Goal: Check status: Check status

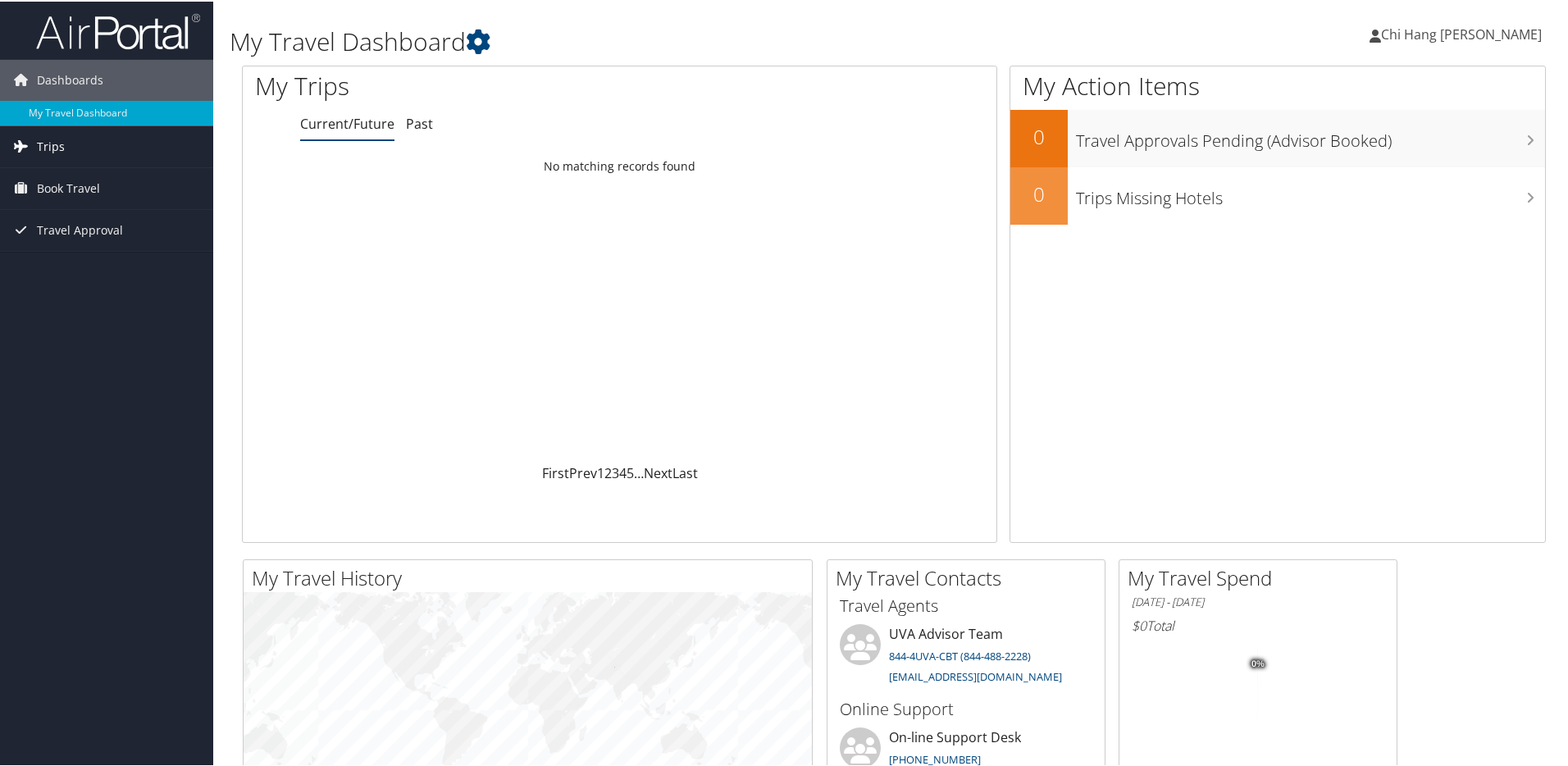
click at [92, 142] on link "Trips" at bounding box center [106, 145] width 213 height 41
click at [75, 174] on link "Current/Future Trips" at bounding box center [106, 178] width 213 height 25
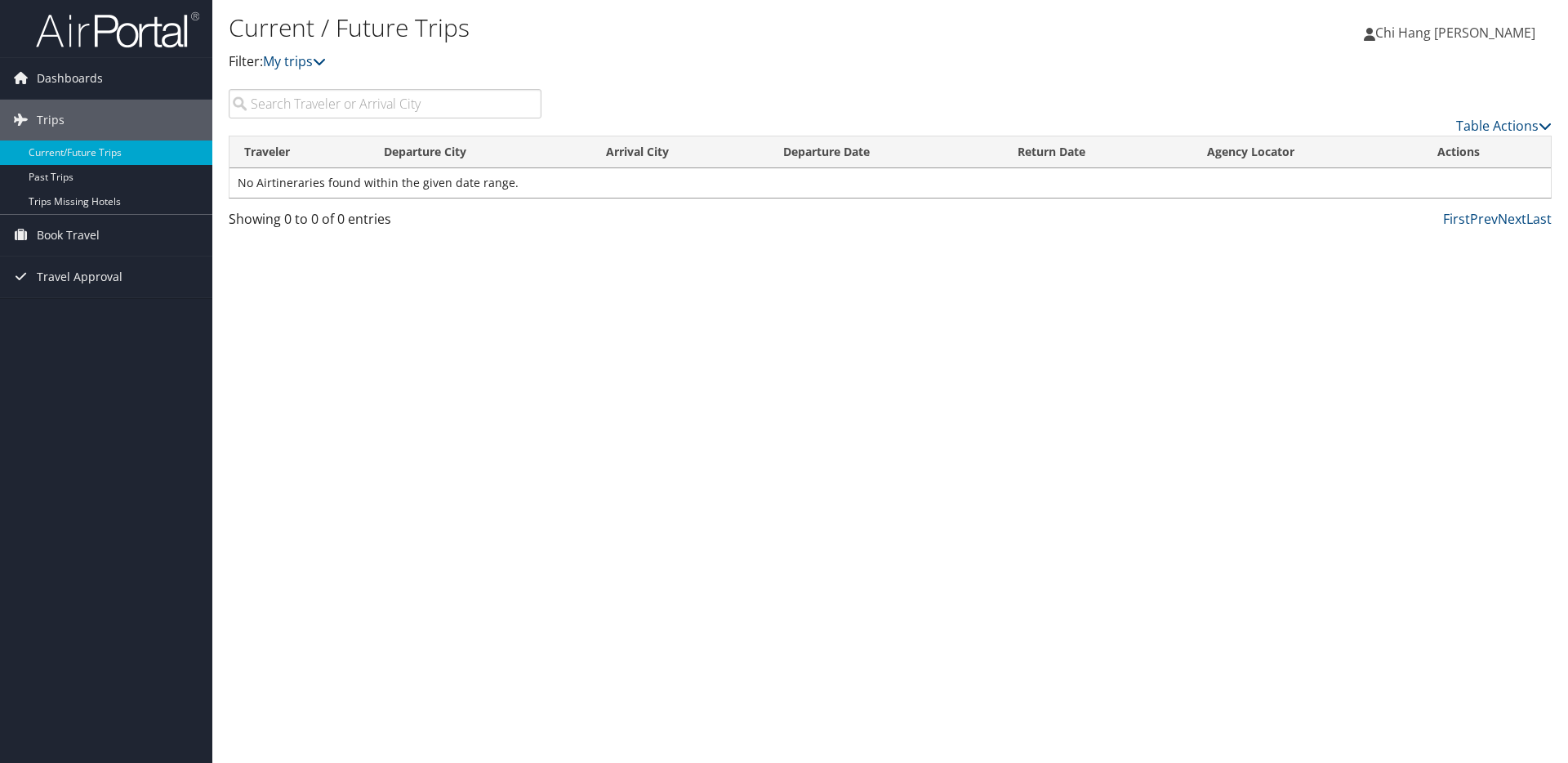
click at [325, 93] on input "search" at bounding box center [385, 103] width 313 height 30
type input "hong kong"
click at [356, 169] on td "No Airtineraries found within the given date range." at bounding box center [890, 182] width 1322 height 30
click at [309, 59] on link "My trips" at bounding box center [294, 61] width 63 height 18
click at [125, 117] on link "Trips" at bounding box center [106, 119] width 212 height 41
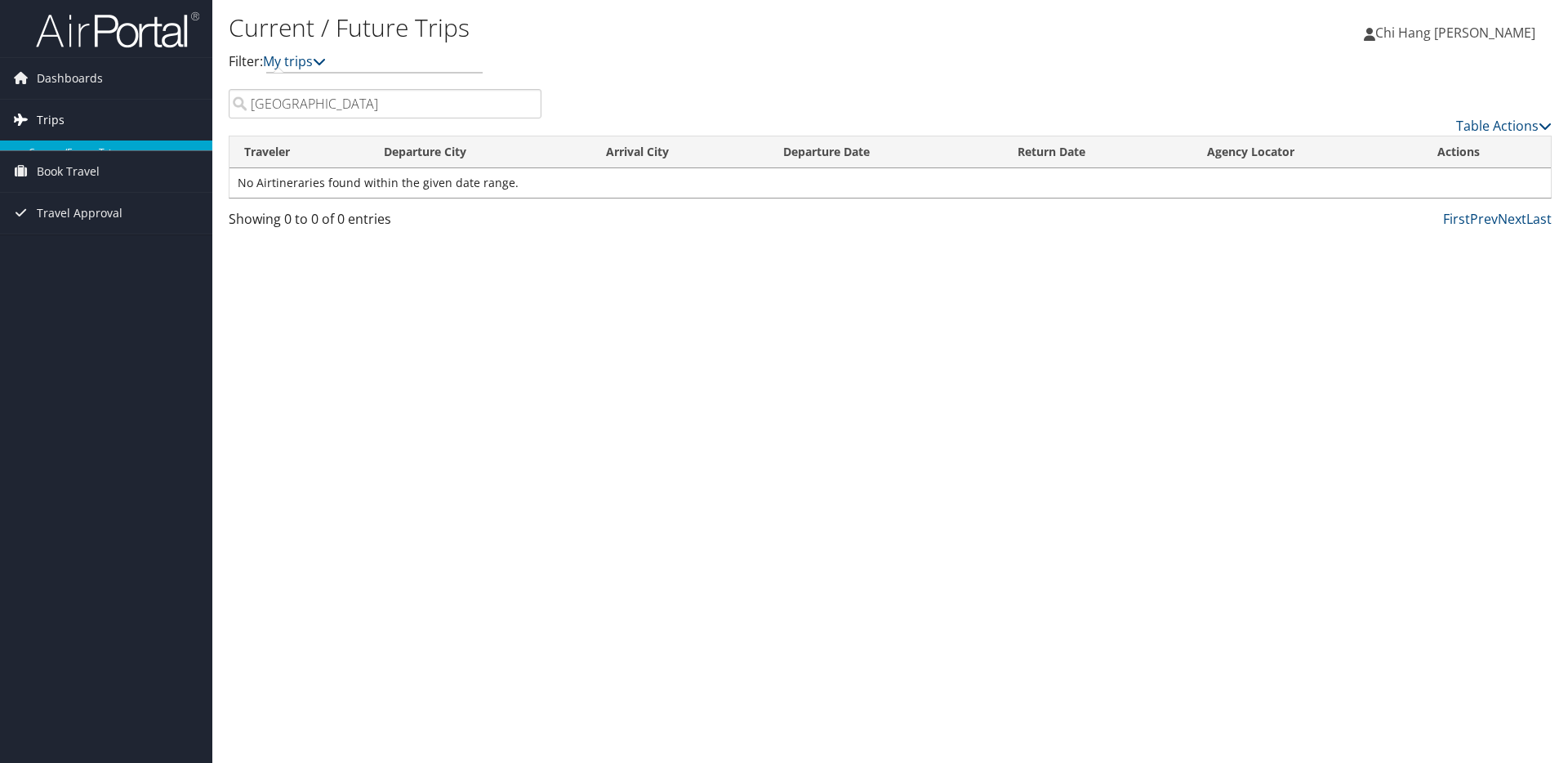
click at [125, 117] on link "Trips" at bounding box center [106, 119] width 212 height 41
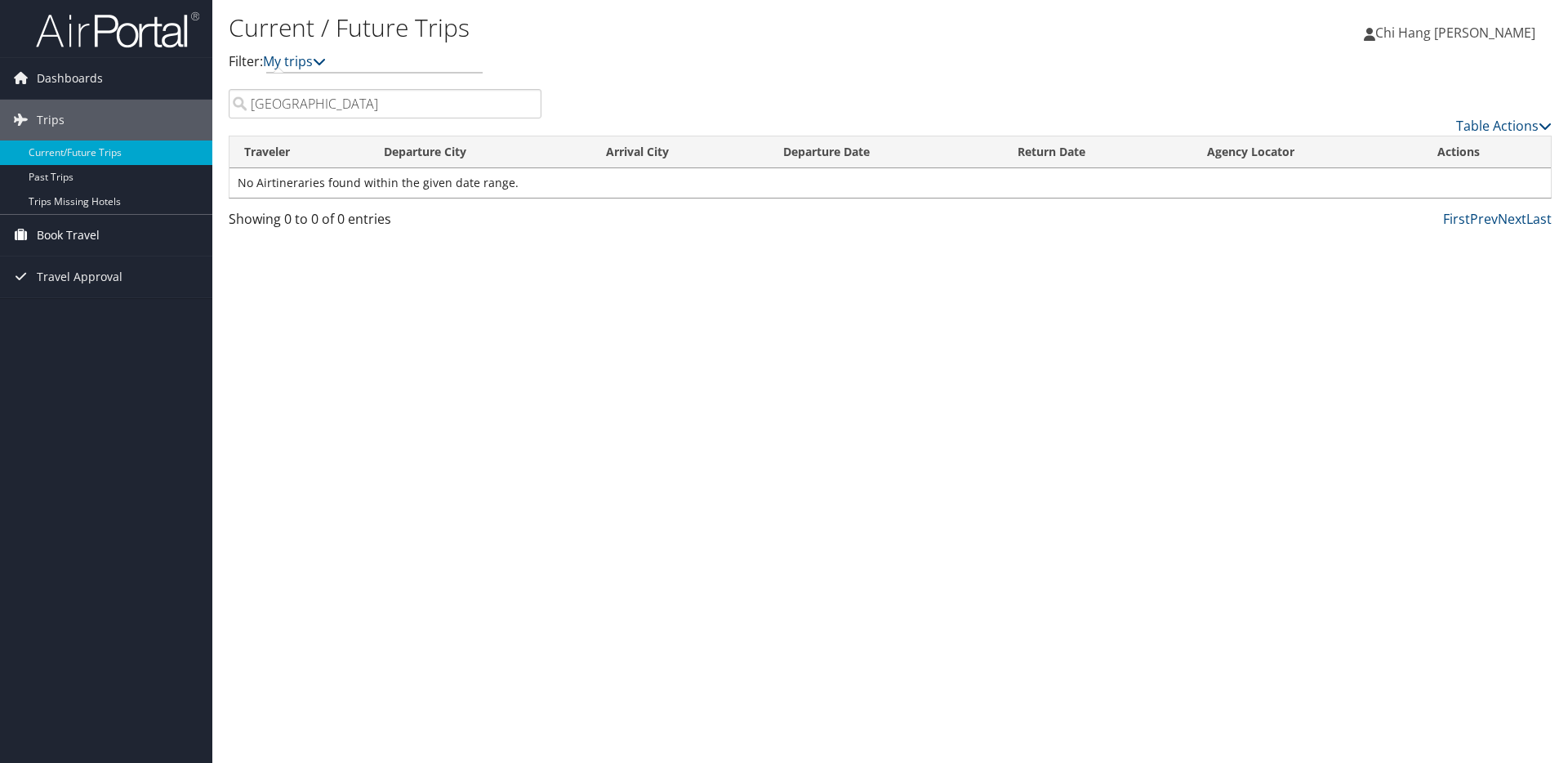
click at [87, 242] on span "Book Travel" at bounding box center [68, 235] width 63 height 41
click at [135, 270] on link "Agent Booking Request" at bounding box center [106, 268] width 212 height 25
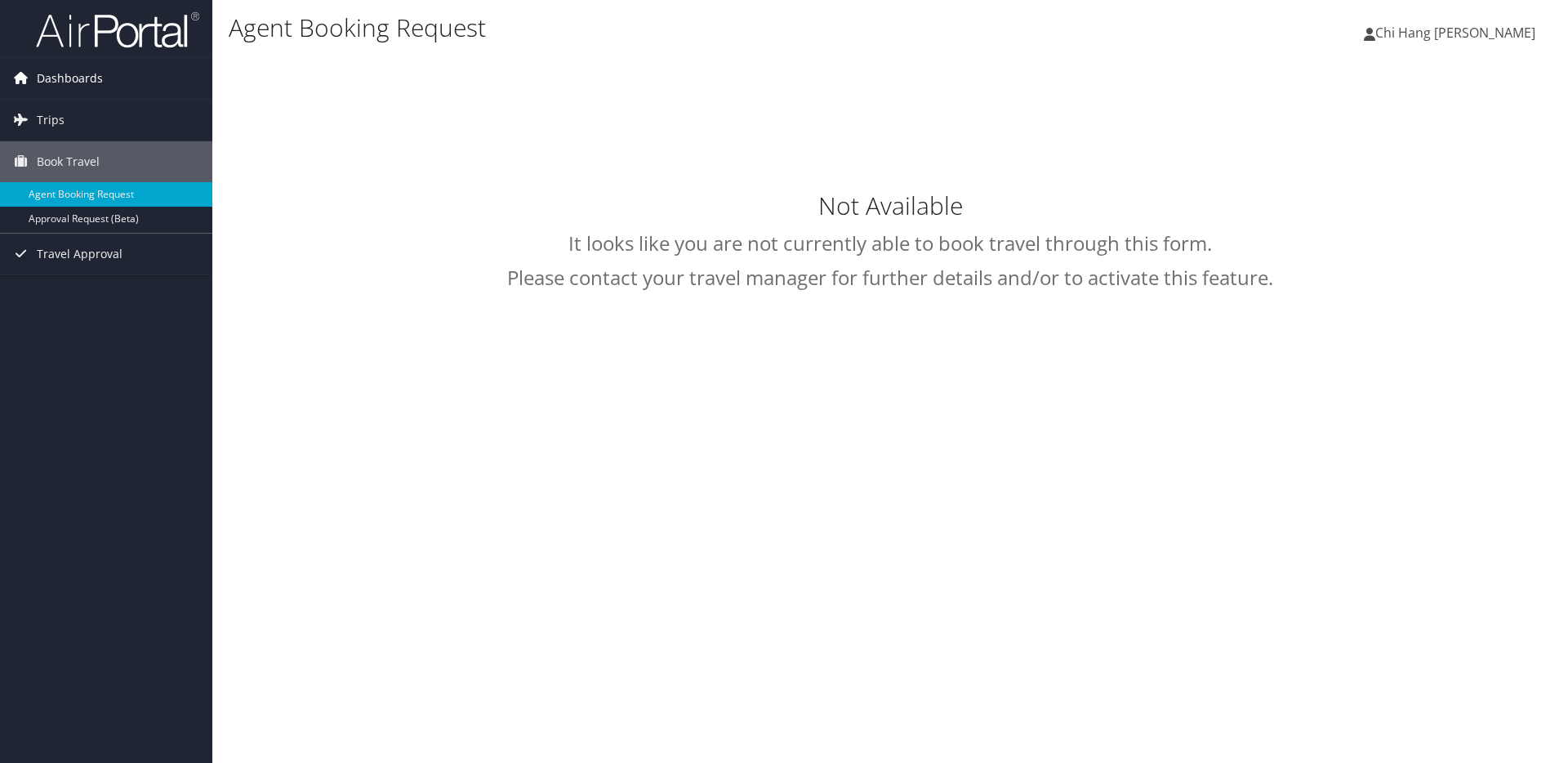
type input "Chi Hang Yeung"
select select "[EMAIL_ADDRESS][DOMAIN_NAME]"
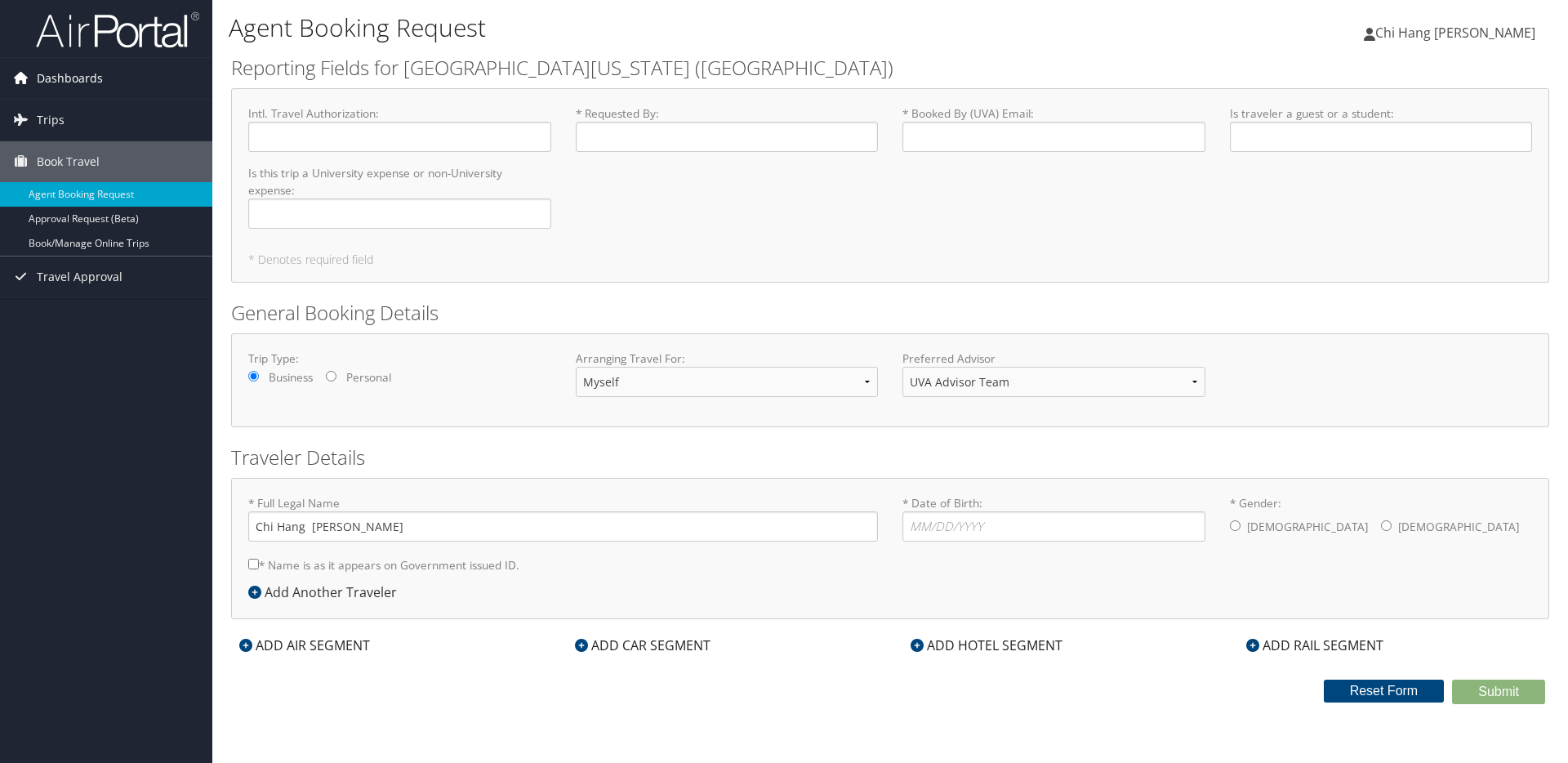
click at [36, 77] on span "Dashboards" at bounding box center [69, 78] width 66 height 41
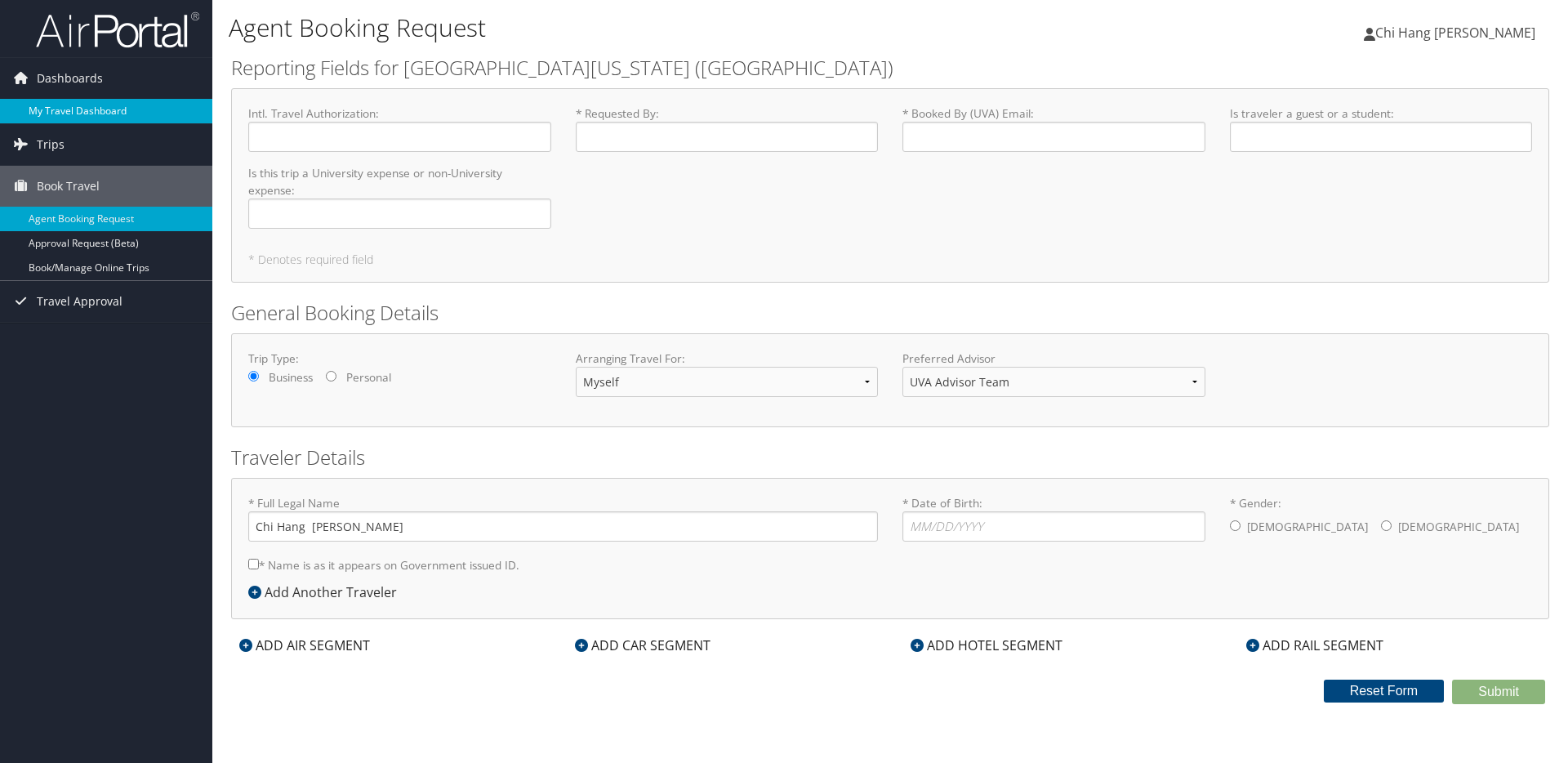
click at [71, 113] on link "My Travel Dashboard" at bounding box center [106, 111] width 212 height 25
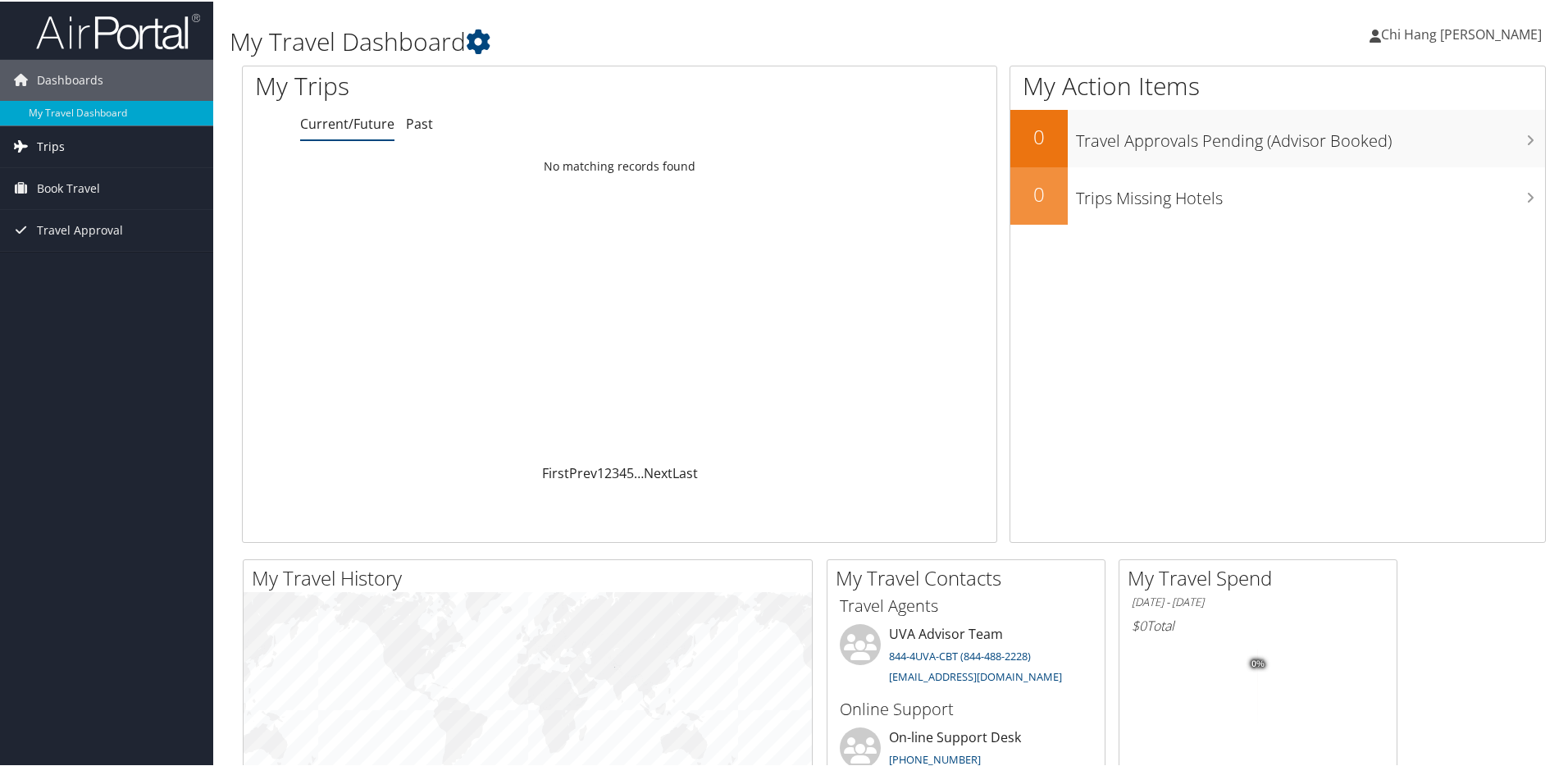
click at [107, 151] on link "Trips" at bounding box center [106, 145] width 213 height 41
click at [98, 183] on link "Current/Future Trips" at bounding box center [106, 178] width 213 height 25
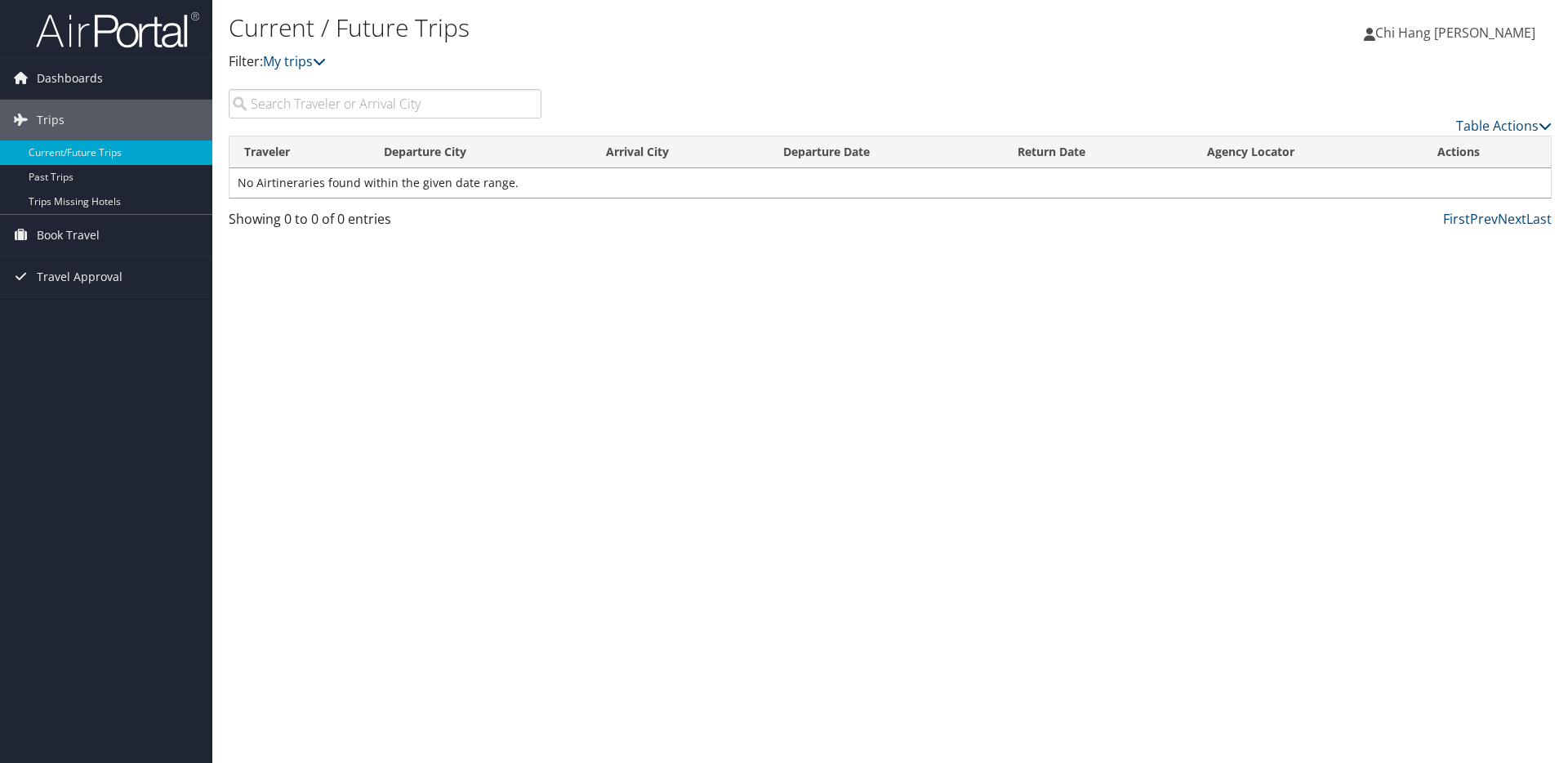
click at [292, 110] on input "search" at bounding box center [385, 103] width 313 height 30
type input "[GEOGRAPHIC_DATA]"
click at [1498, 223] on link "Next" at bounding box center [1512, 219] width 29 height 18
click at [297, 54] on link "My trips" at bounding box center [294, 61] width 63 height 18
click at [308, 61] on link "My trips" at bounding box center [294, 61] width 63 height 18
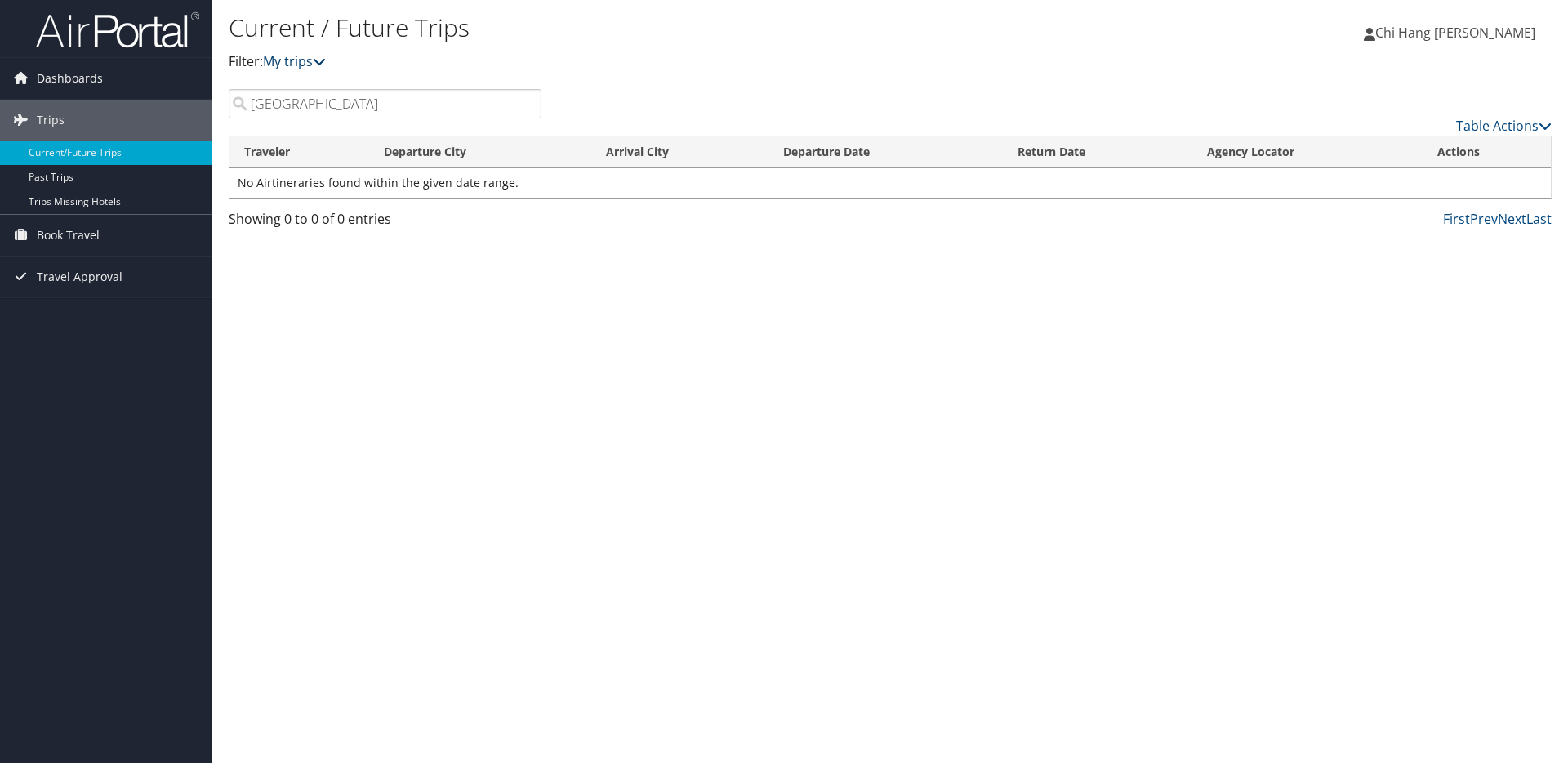
click at [319, 61] on icon at bounding box center [320, 61] width 13 height 13
